Goal: Check status: Check status

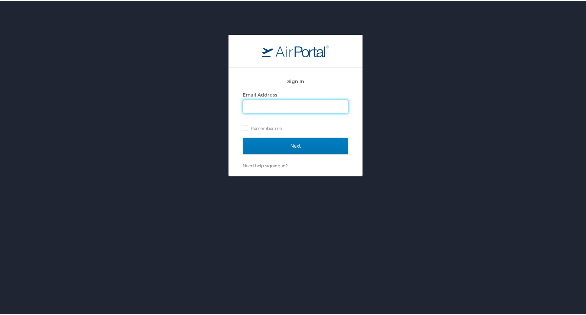
type input "donna.alford@cbtravel.com"
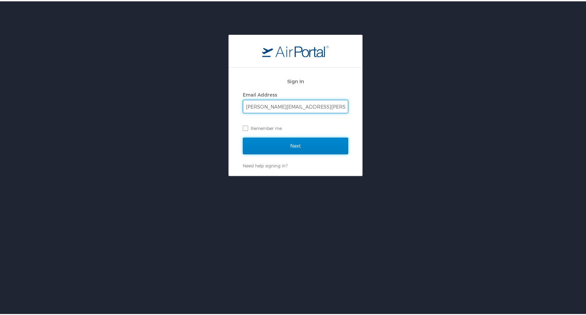
click at [289, 144] on input "Next" at bounding box center [295, 144] width 105 height 17
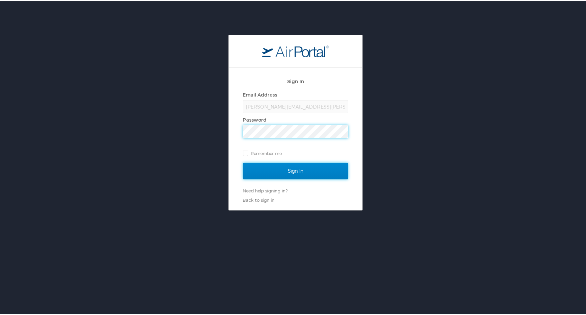
click at [291, 174] on input "Sign In" at bounding box center [295, 169] width 105 height 17
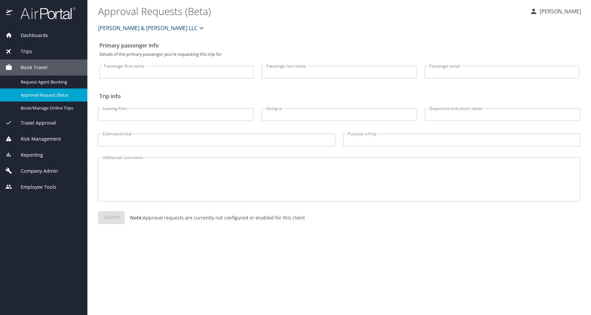
click at [26, 51] on span "Trips" at bounding box center [22, 51] width 20 height 7
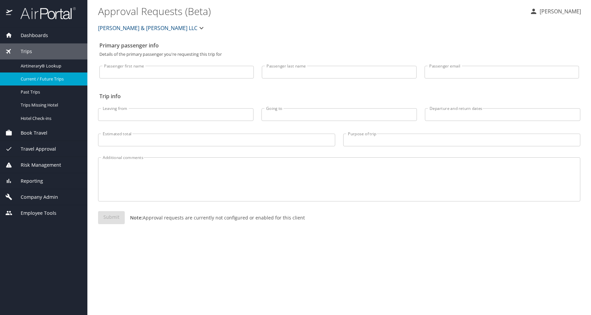
click at [43, 79] on span "Current / Future Trips" at bounding box center [50, 79] width 59 height 6
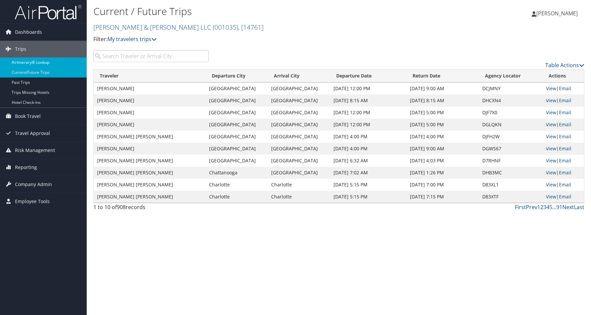
click at [31, 62] on link "Airtinerary® Lookup" at bounding box center [43, 62] width 87 height 10
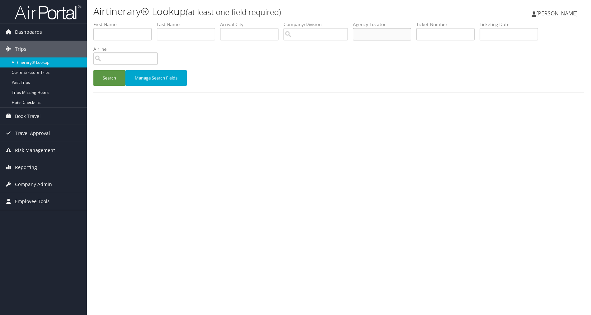
click at [379, 36] on input "text" at bounding box center [382, 34] width 58 height 12
type input "d728zz"
click at [108, 77] on button "Search" at bounding box center [109, 78] width 32 height 16
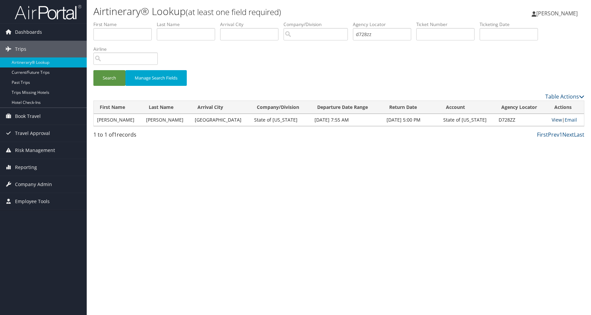
click at [552, 120] on link "View" at bounding box center [557, 119] width 10 height 6
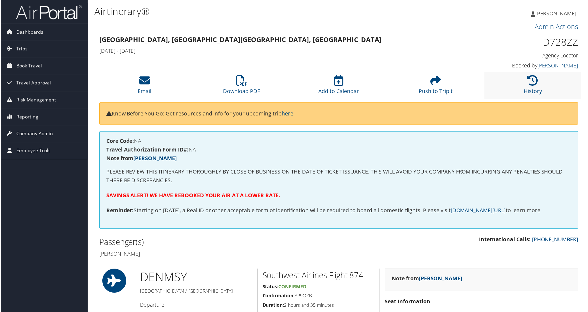
click at [525, 85] on li "History" at bounding box center [533, 85] width 97 height 27
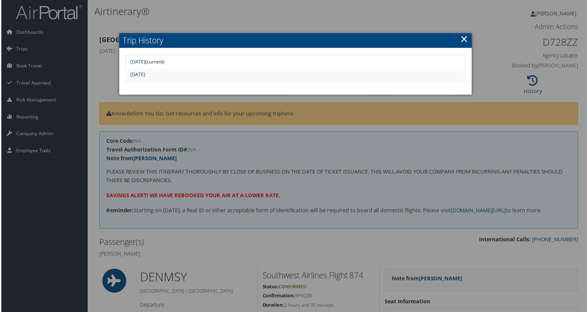
click at [144, 74] on link "Tue Aug 26 15:36:34 MDT 2025" at bounding box center [136, 74] width 15 height 6
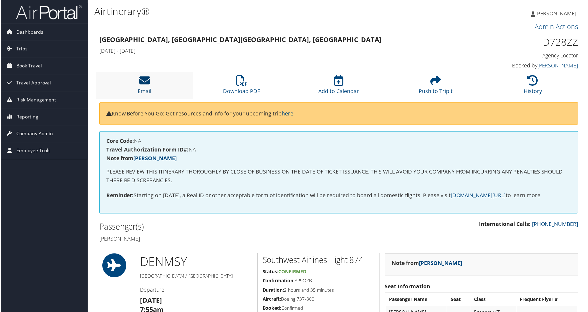
click at [144, 84] on icon at bounding box center [143, 80] width 11 height 11
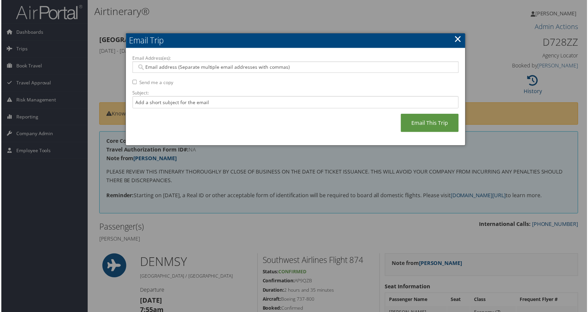
click at [457, 42] on link "×" at bounding box center [459, 38] width 8 height 13
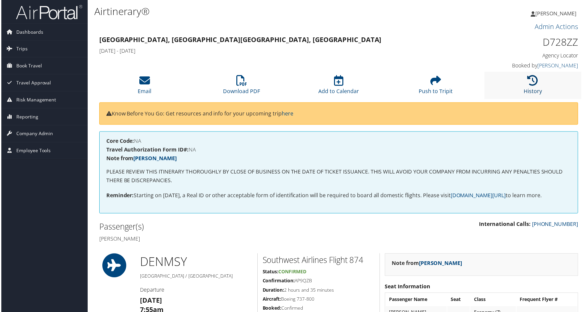
click at [532, 88] on link "History" at bounding box center [534, 87] width 18 height 16
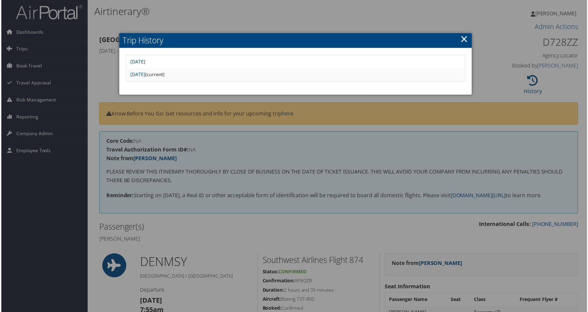
click at [144, 60] on link "[DATE]" at bounding box center [136, 62] width 15 height 6
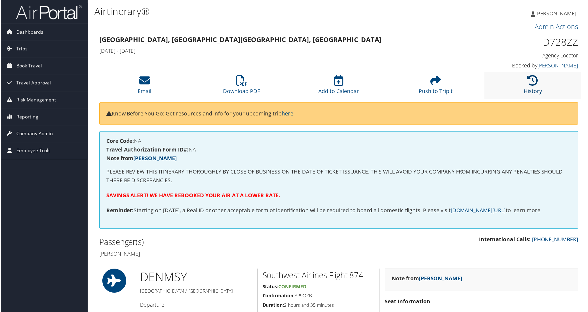
click at [531, 84] on icon at bounding box center [534, 80] width 11 height 11
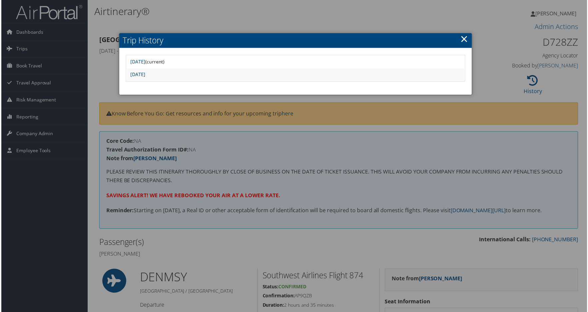
click at [144, 75] on link "[DATE]" at bounding box center [136, 74] width 15 height 6
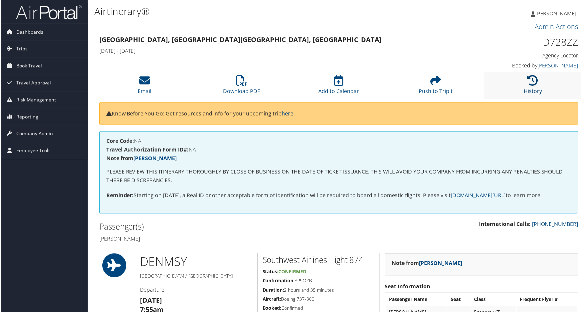
click at [530, 85] on icon at bounding box center [534, 80] width 11 height 11
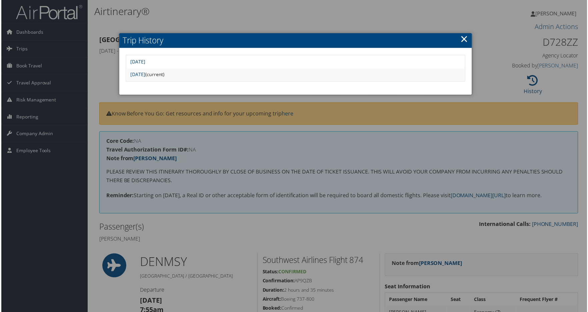
click at [144, 61] on link "[DATE]" at bounding box center [136, 62] width 15 height 6
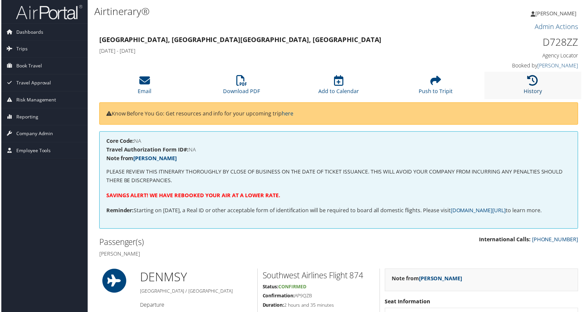
click at [534, 88] on link "History" at bounding box center [534, 87] width 18 height 16
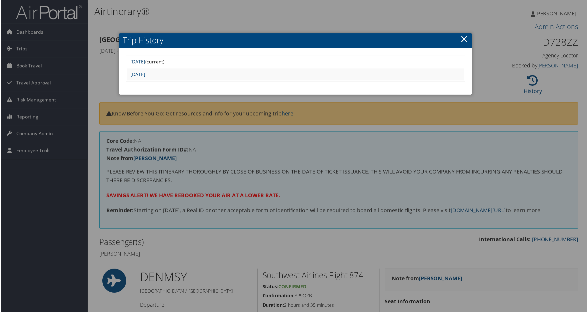
click at [144, 60] on link "[DATE]" at bounding box center [136, 62] width 15 height 6
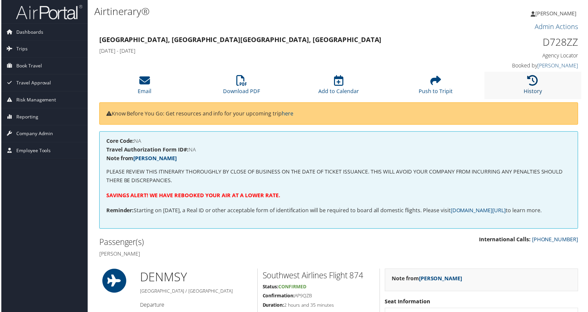
click at [533, 79] on icon at bounding box center [534, 80] width 11 height 11
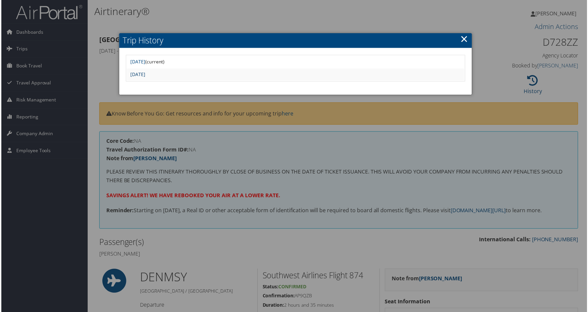
click at [144, 73] on link "[DATE]" at bounding box center [136, 74] width 15 height 6
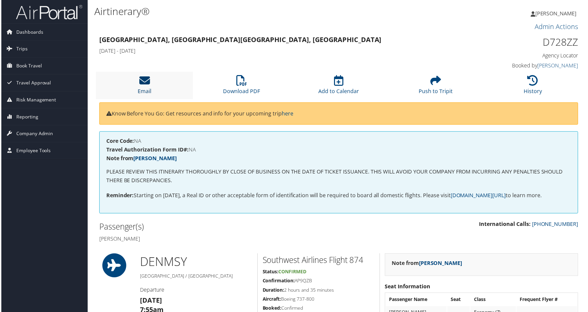
click at [143, 84] on icon at bounding box center [143, 80] width 11 height 11
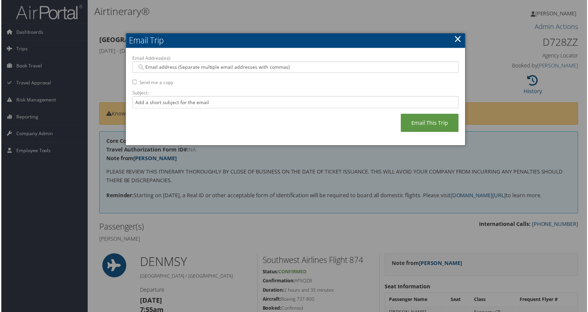
click at [456, 39] on link "×" at bounding box center [459, 38] width 8 height 13
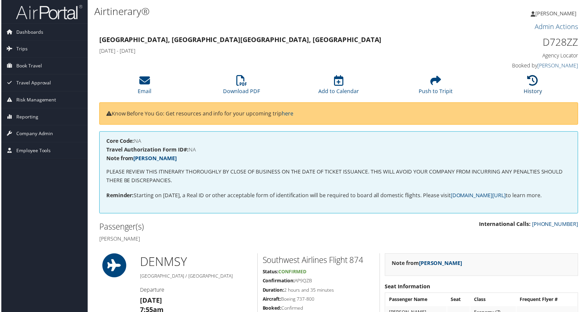
click at [531, 86] on icon at bounding box center [534, 80] width 11 height 11
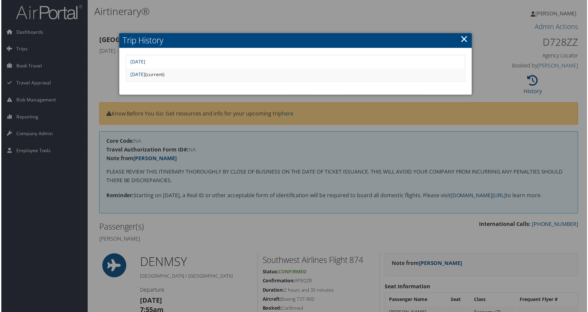
click at [144, 61] on link "Wed Aug 27 08:58:49 MDT 2025" at bounding box center [136, 62] width 15 height 6
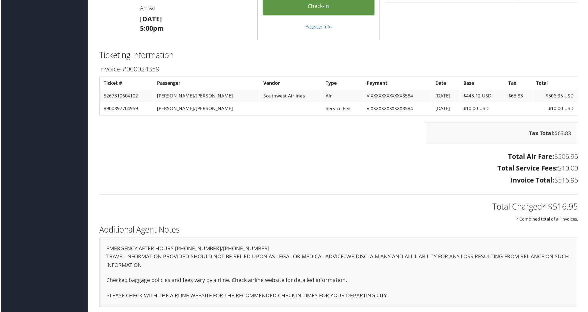
scroll to position [551, 0]
